Goal: Obtain resource: Download file/media

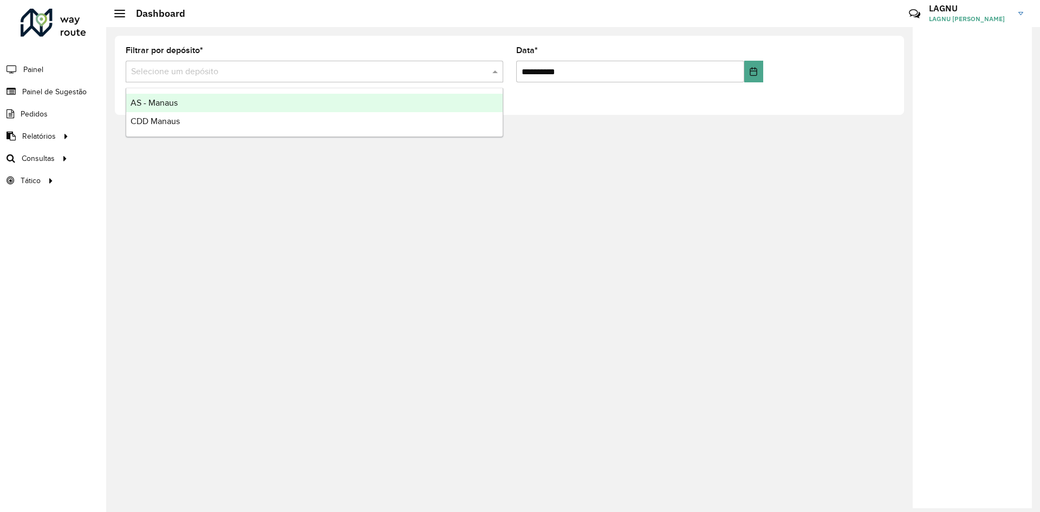
click at [208, 73] on input "text" at bounding box center [303, 72] width 345 height 13
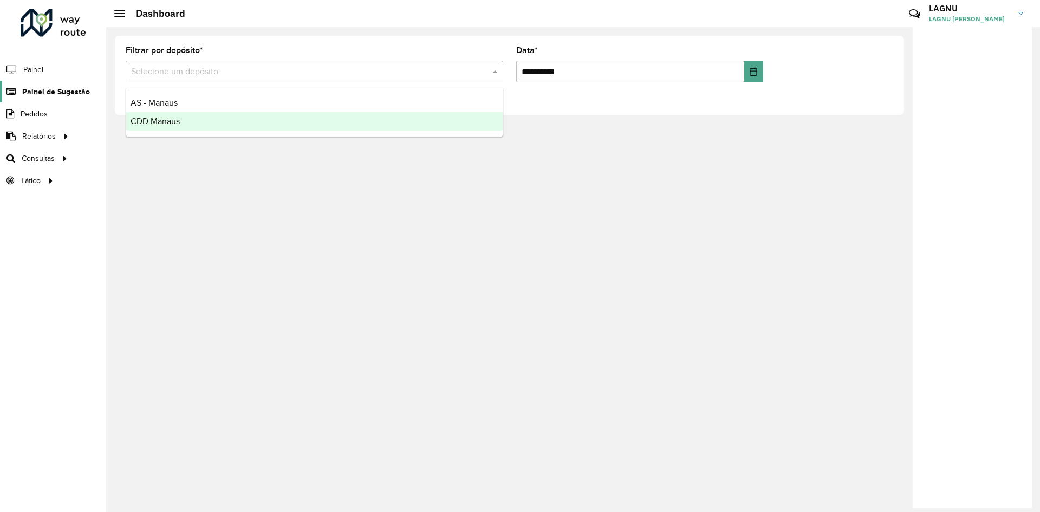
click at [80, 93] on span "Painel de Sugestão" at bounding box center [56, 91] width 68 height 11
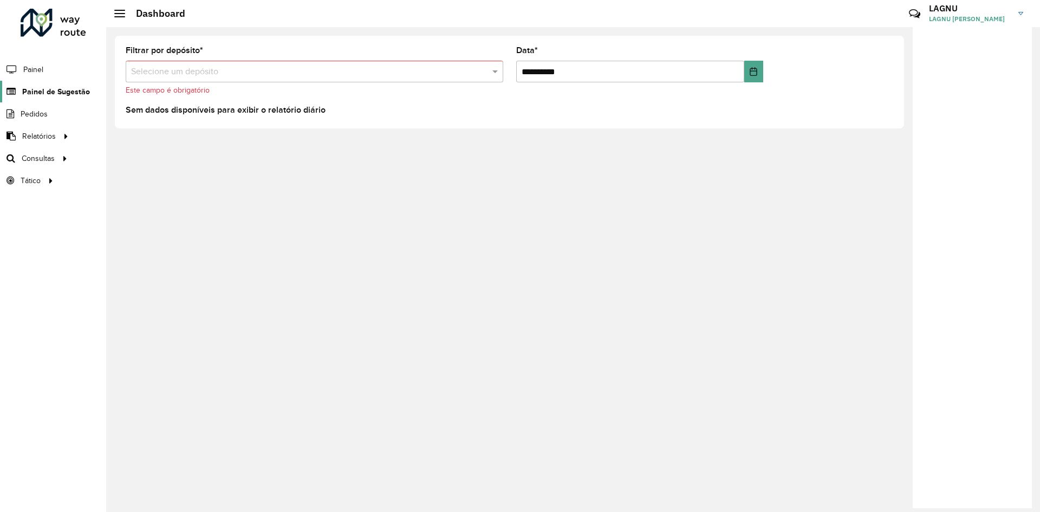
click at [75, 93] on span "Painel de Sugestão" at bounding box center [56, 91] width 68 height 11
click at [187, 67] on div "Selecione um depósito" at bounding box center [314, 72] width 377 height 22
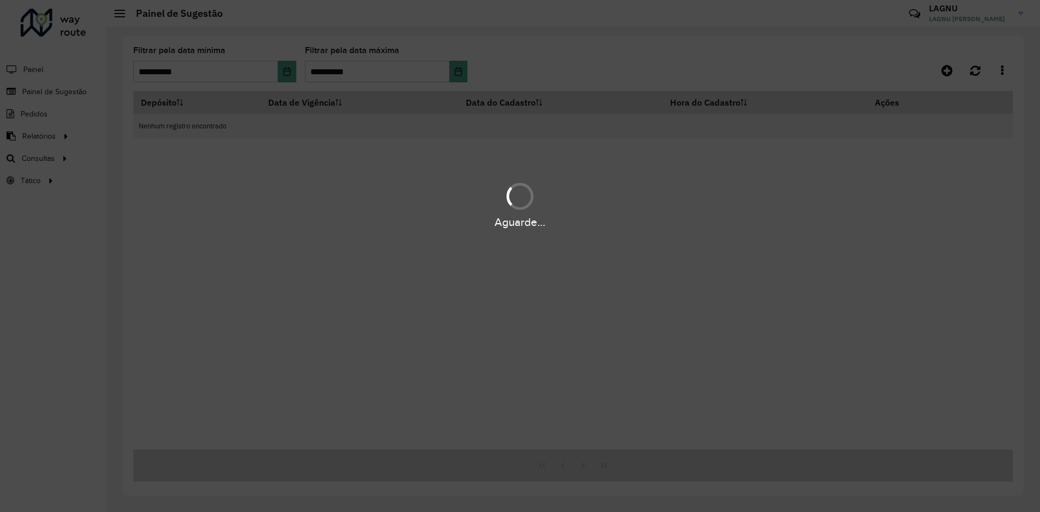
click at [193, 121] on div "Aguarde..." at bounding box center [520, 256] width 1040 height 512
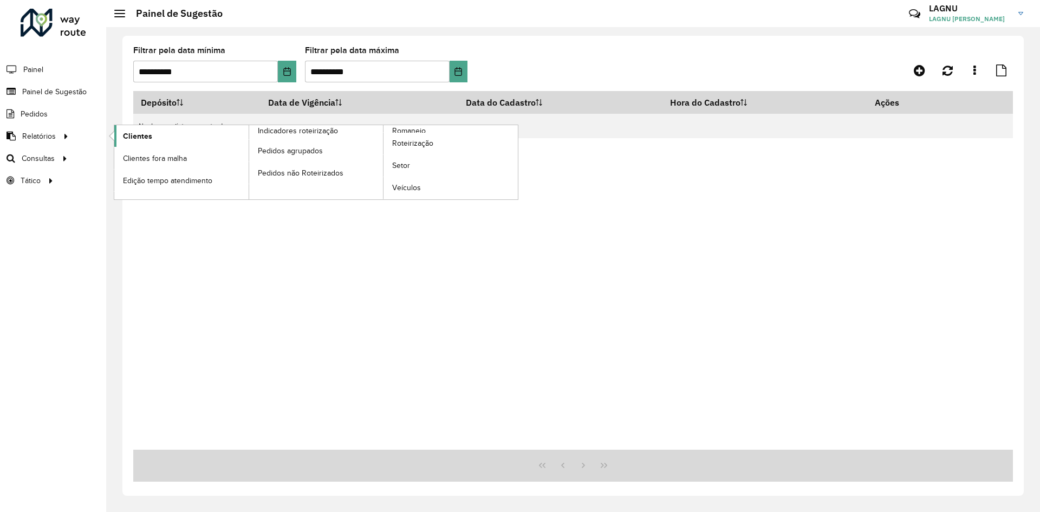
click at [134, 137] on span "Clientes" at bounding box center [137, 136] width 29 height 11
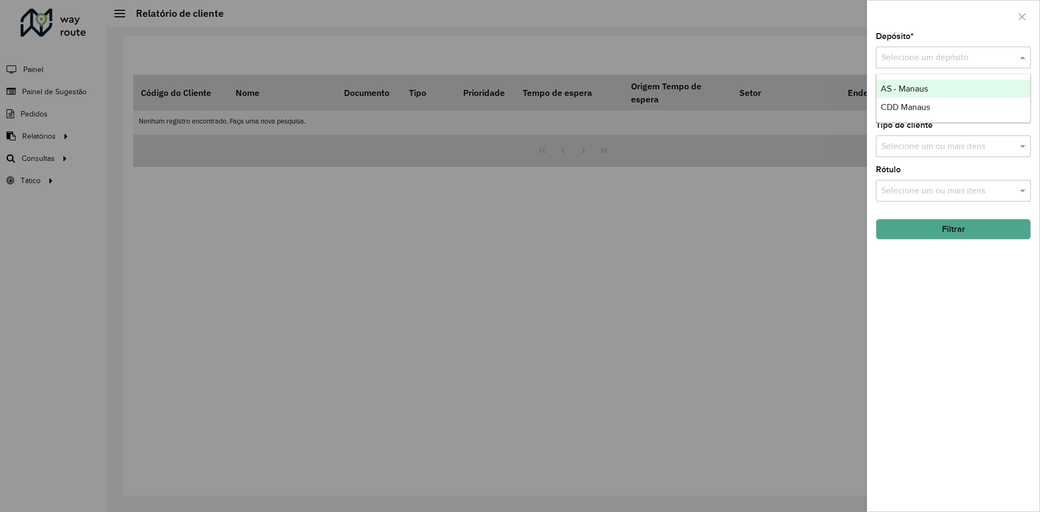
click at [917, 59] on input "text" at bounding box center [942, 57] width 122 height 13
click at [913, 108] on span "CDD Manaus" at bounding box center [905, 106] width 49 height 9
drag, startPoint x: 914, startPoint y: 190, endPoint x: 927, endPoint y: 188, distance: 13.1
click at [917, 190] on input "text" at bounding box center [947, 191] width 139 height 13
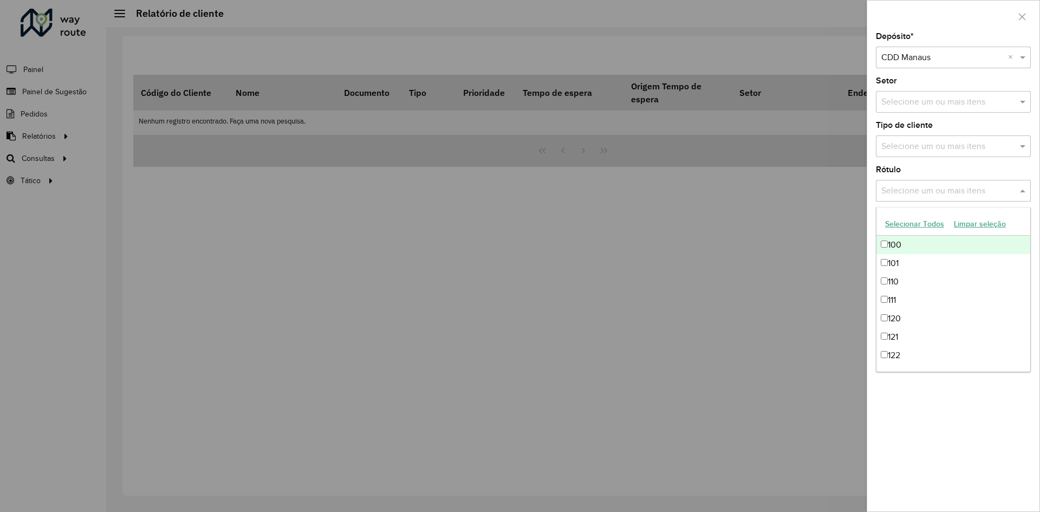
click at [786, 252] on div at bounding box center [520, 256] width 1040 height 512
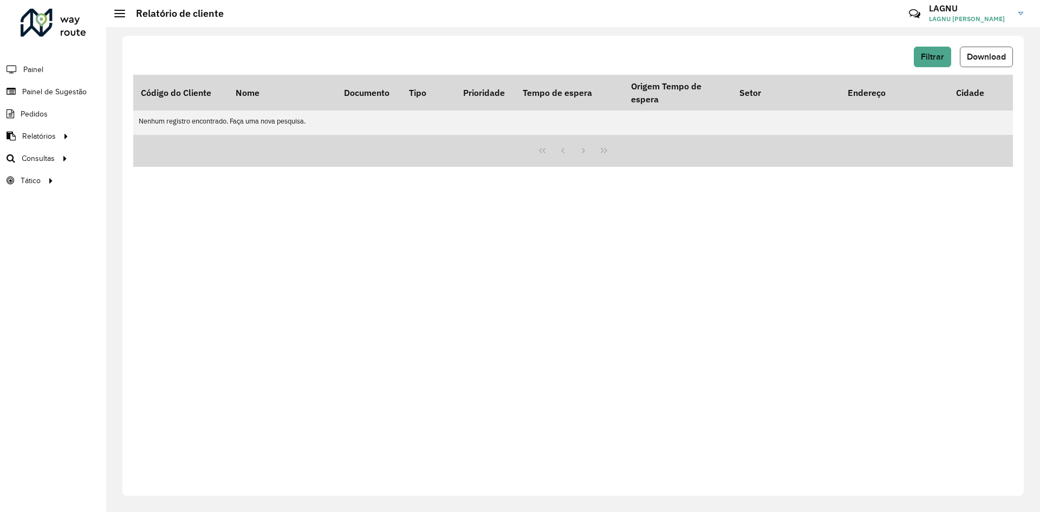
click at [984, 66] on button "Download" at bounding box center [986, 57] width 53 height 21
click at [927, 62] on button "Filtrar" at bounding box center [932, 57] width 37 height 21
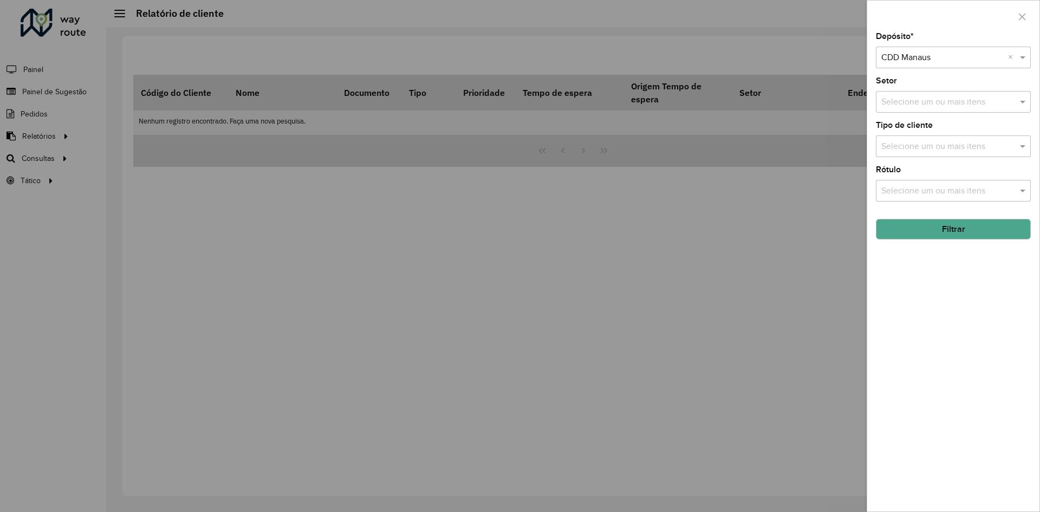
click at [921, 98] on input "text" at bounding box center [947, 102] width 139 height 13
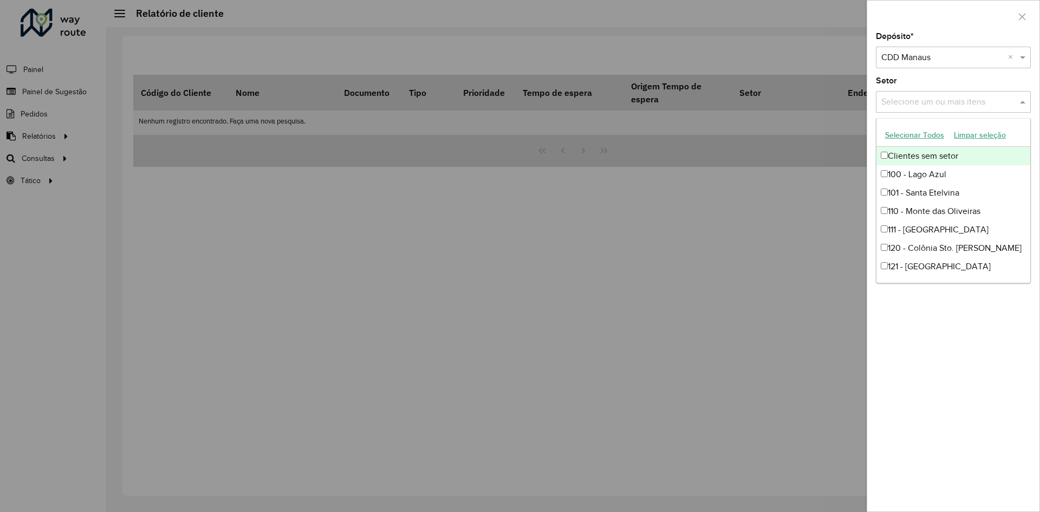
click at [790, 165] on div at bounding box center [520, 256] width 1040 height 512
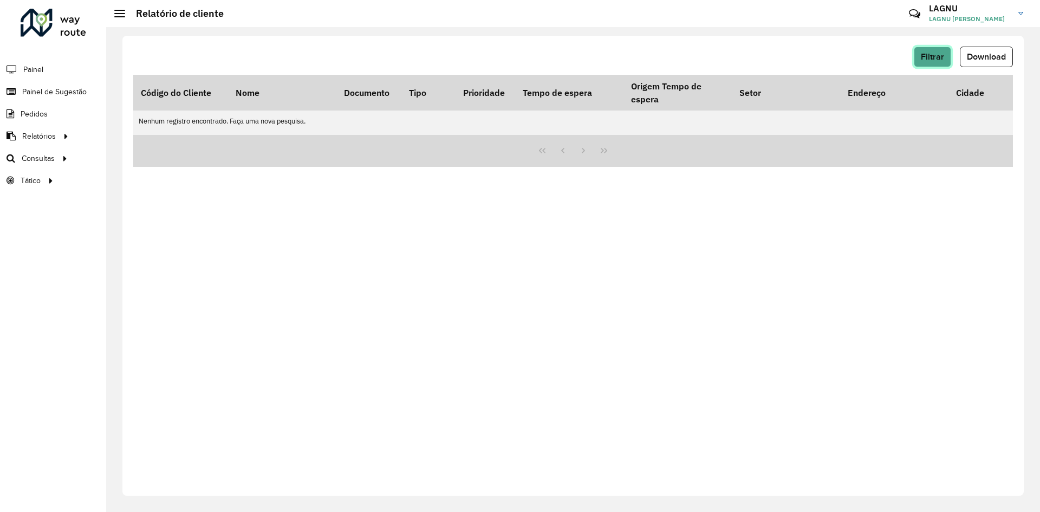
click at [933, 61] on button "Filtrar" at bounding box center [932, 57] width 37 height 21
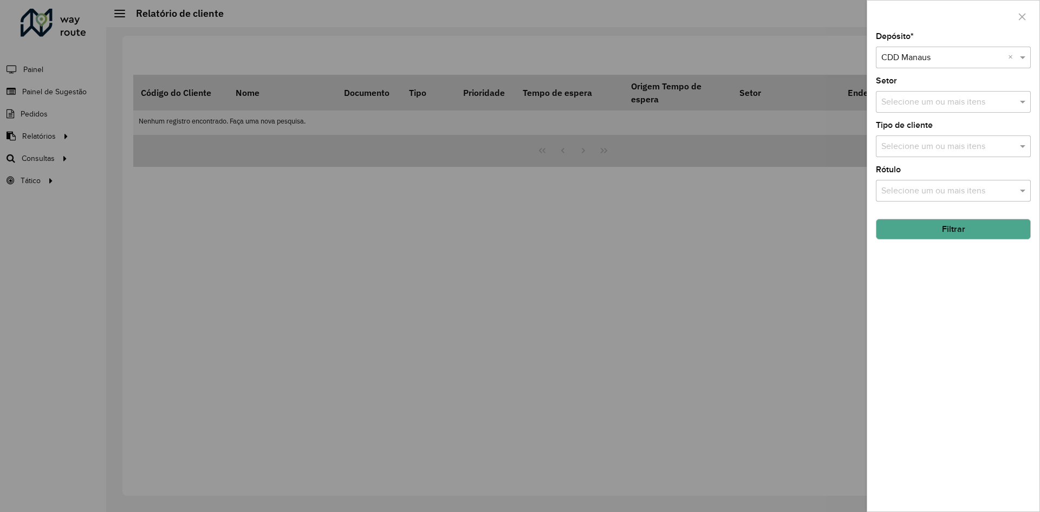
click at [941, 179] on div "Rótulo Selecione um ou mais itens" at bounding box center [953, 184] width 155 height 36
click at [945, 187] on input "text" at bounding box center [947, 191] width 139 height 13
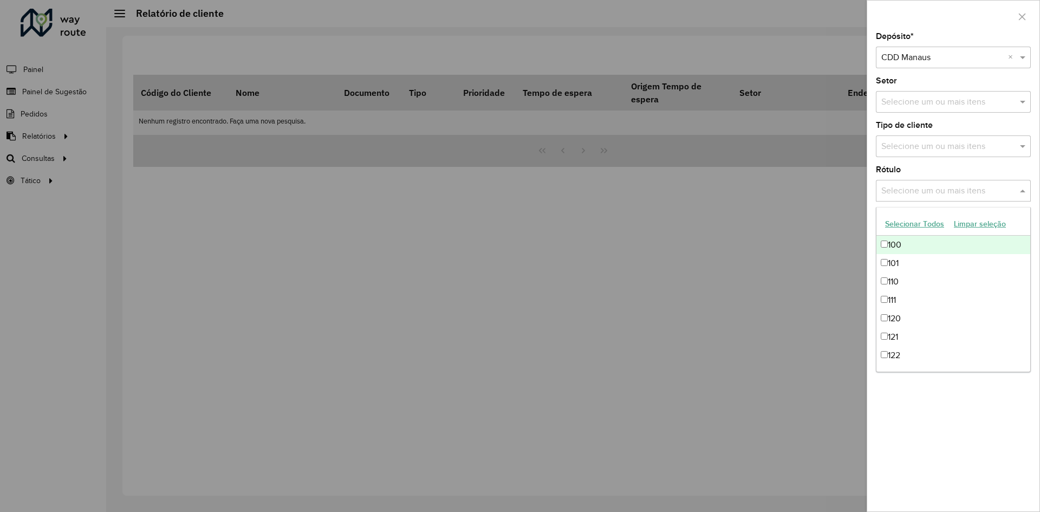
click at [929, 152] on input "text" at bounding box center [947, 146] width 139 height 13
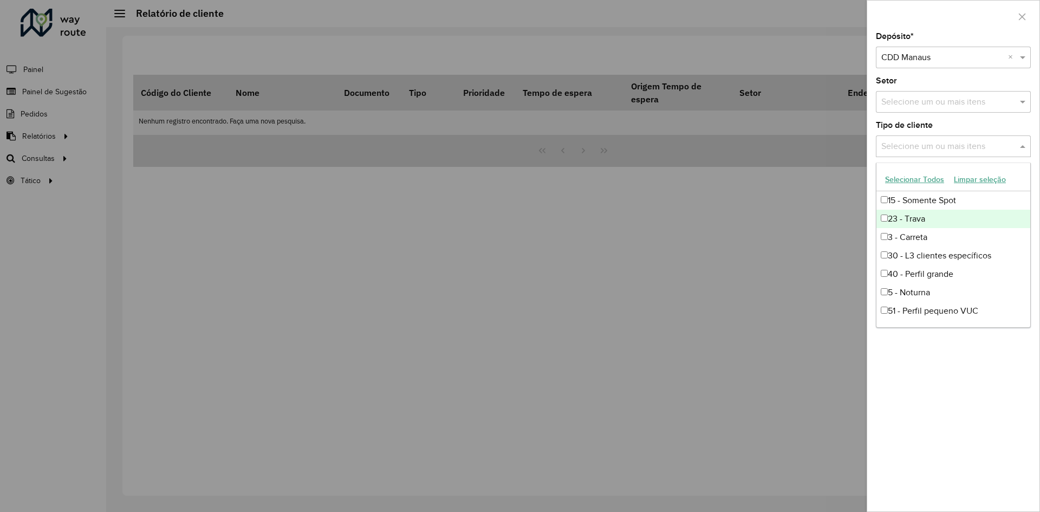
click at [931, 216] on div "23 - Trava" at bounding box center [953, 219] width 154 height 18
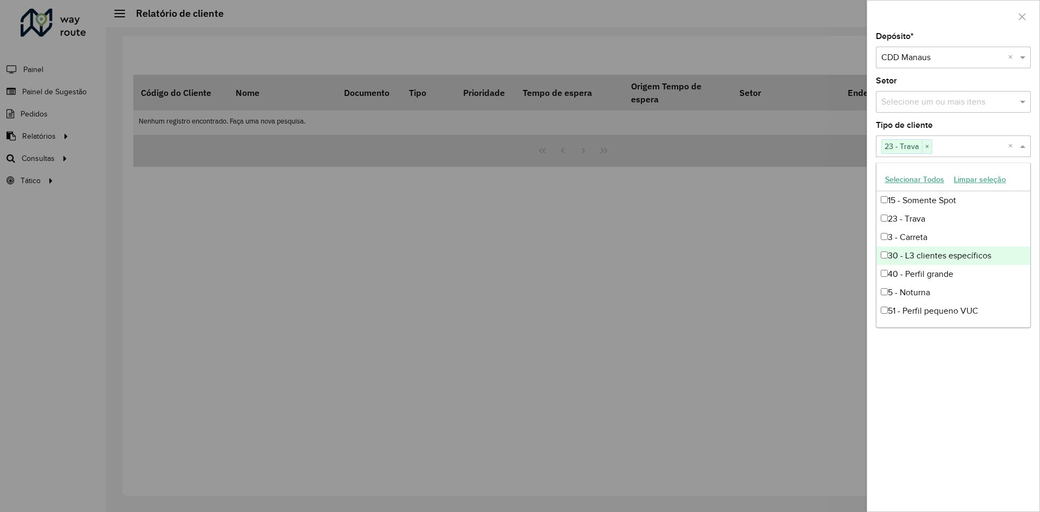
click at [909, 349] on div "Depósito * Selecione um depósito × CDD Manaus × Setor Selecione um ou mais iten…" at bounding box center [953, 271] width 172 height 479
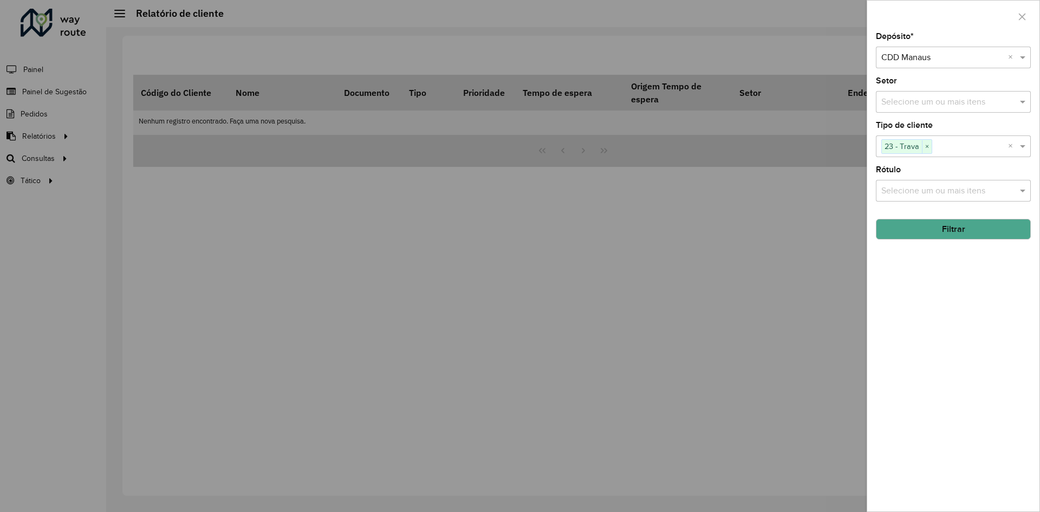
click at [925, 235] on button "Filtrar" at bounding box center [953, 229] width 155 height 21
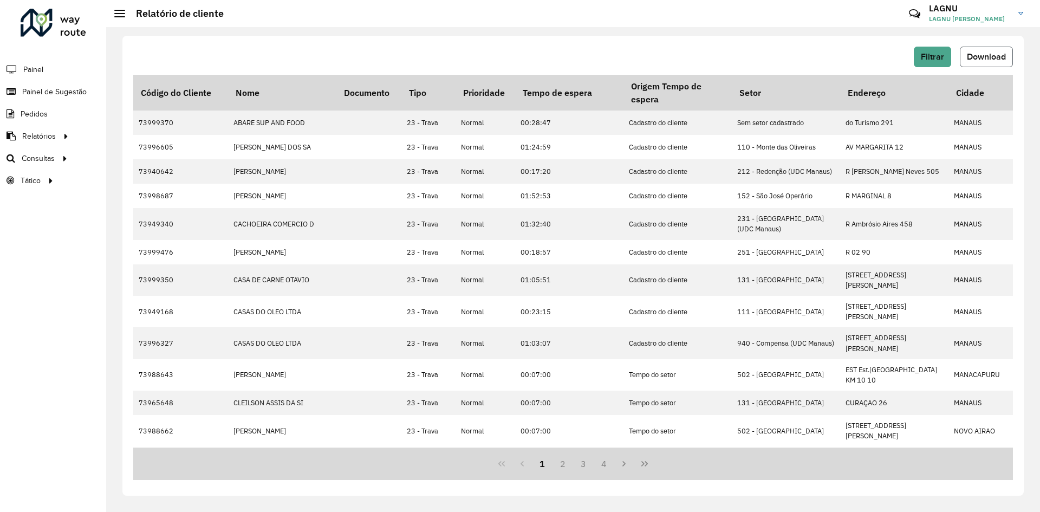
click at [973, 61] on button "Download" at bounding box center [986, 57] width 53 height 21
click at [810, 50] on div "Filtrar Download" at bounding box center [572, 57] width 879 height 21
click at [930, 60] on span "Filtrar" at bounding box center [932, 56] width 23 height 9
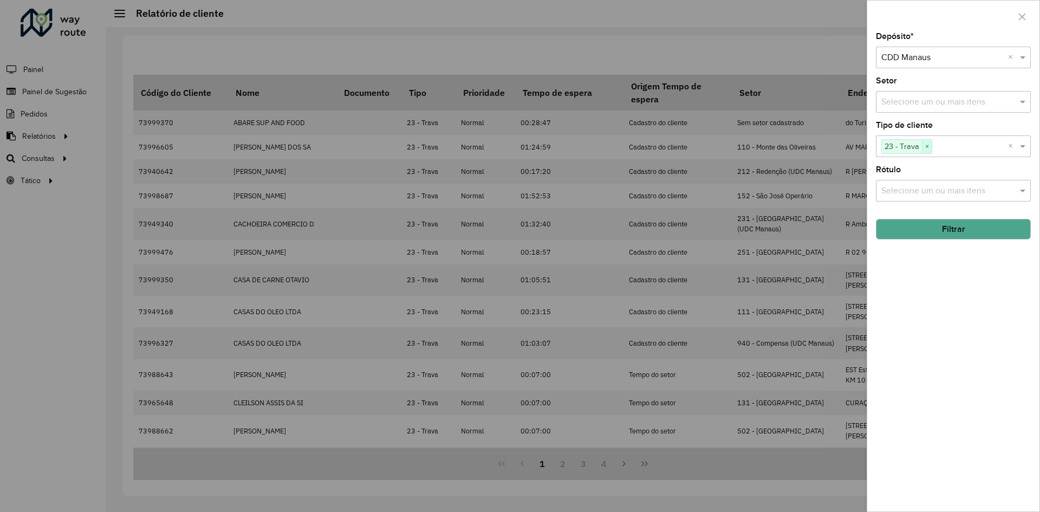
click at [927, 145] on span "×" at bounding box center [927, 146] width 10 height 13
click at [945, 215] on hb-field-button "Filtrar" at bounding box center [953, 224] width 155 height 29
click at [949, 229] on button "Filtrar" at bounding box center [953, 229] width 155 height 21
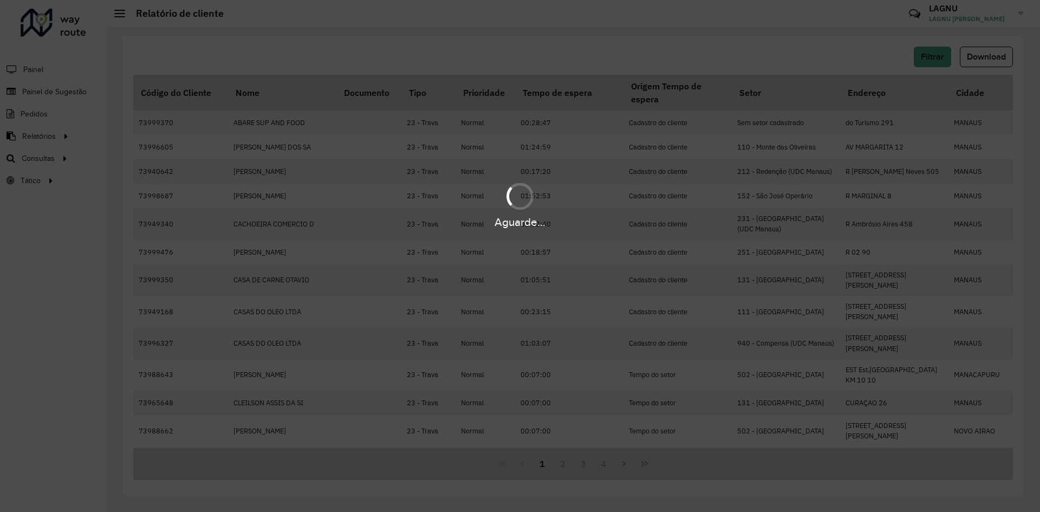
click at [499, 62] on div "Aguarde..." at bounding box center [520, 256] width 1040 height 512
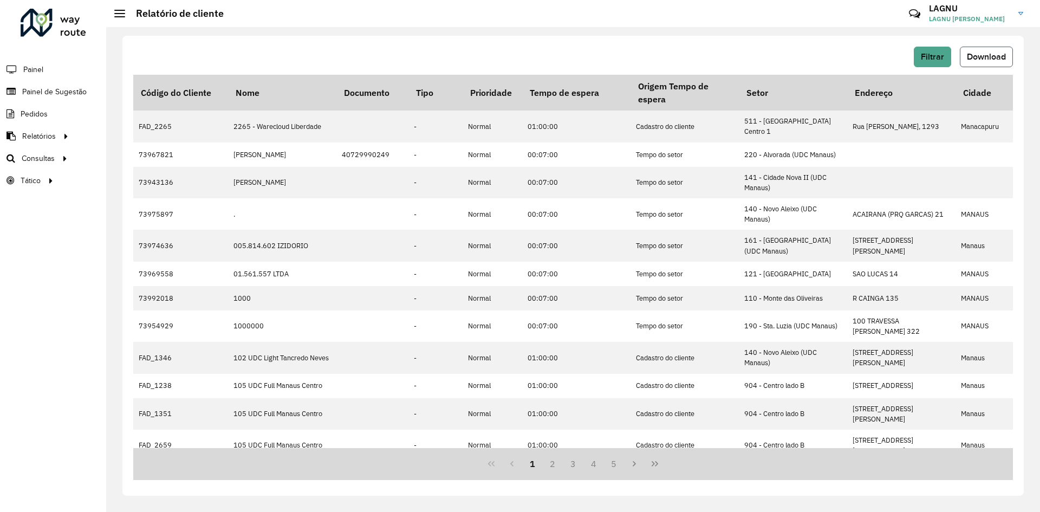
click at [987, 60] on span "Download" at bounding box center [986, 56] width 39 height 9
